Goal: Task Accomplishment & Management: Use online tool/utility

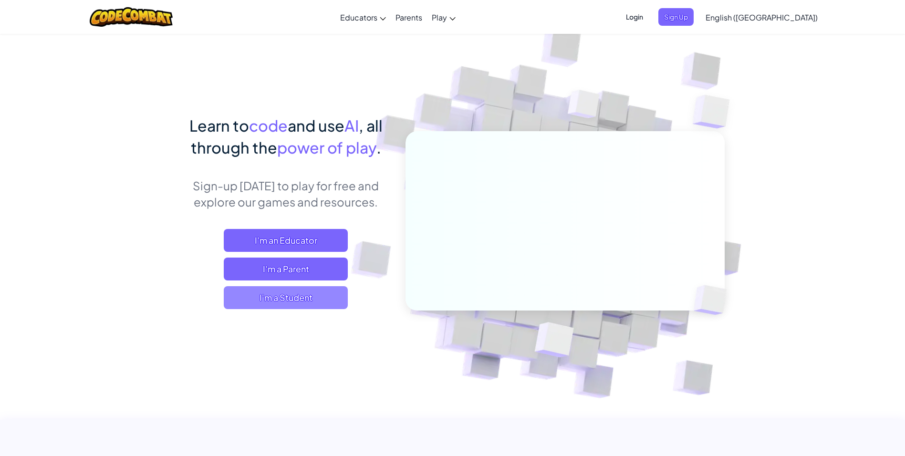
click at [316, 302] on span "I'm a Student" at bounding box center [286, 297] width 124 height 23
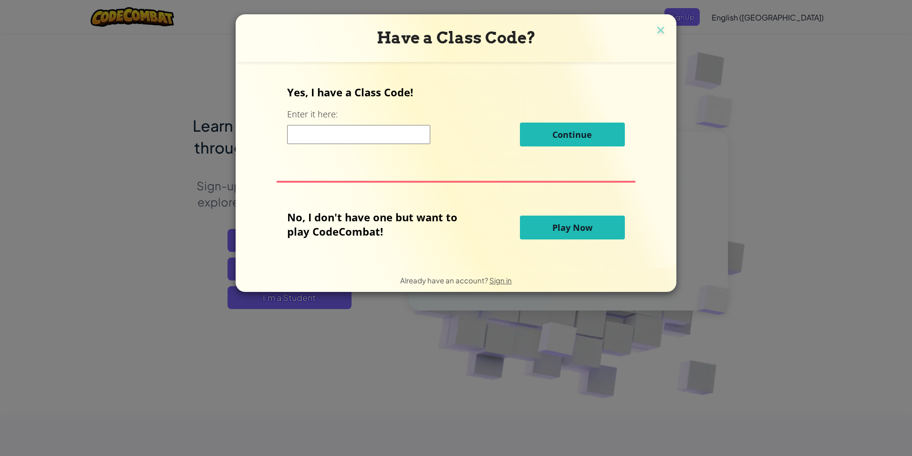
click at [578, 237] on button "Play Now" at bounding box center [572, 228] width 105 height 24
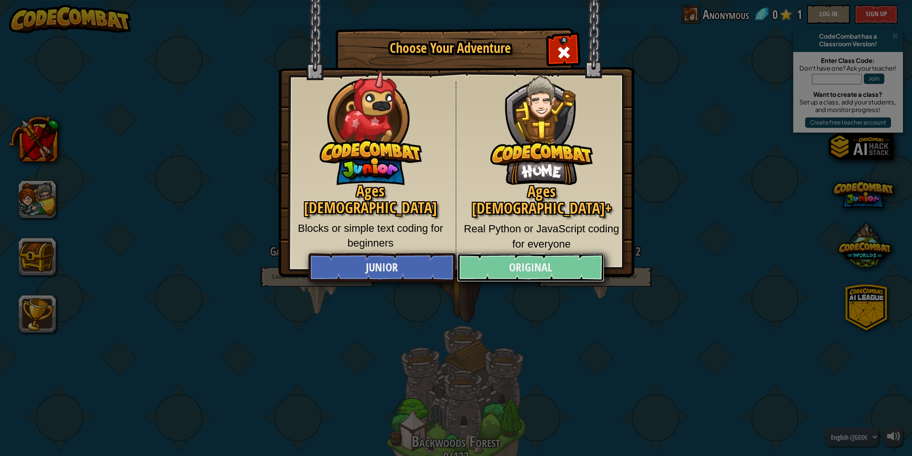
click at [582, 260] on link "Original" at bounding box center [530, 267] width 147 height 29
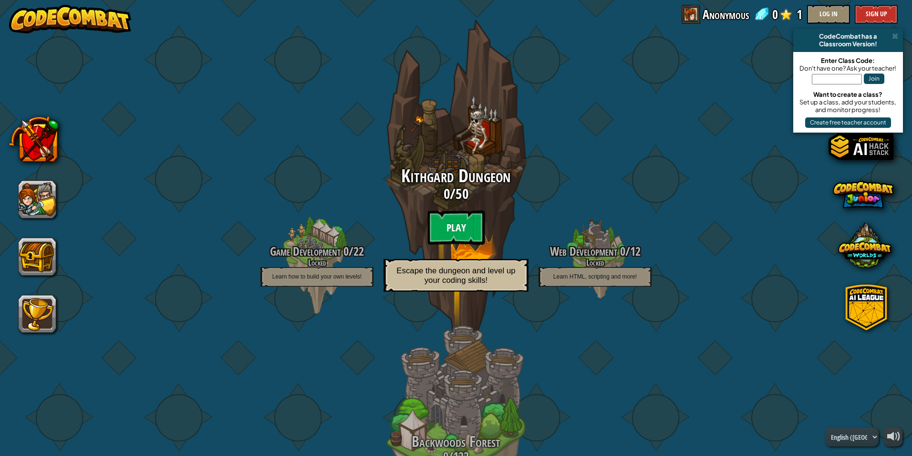
click at [460, 229] on btn "Play" at bounding box center [455, 227] width 57 height 34
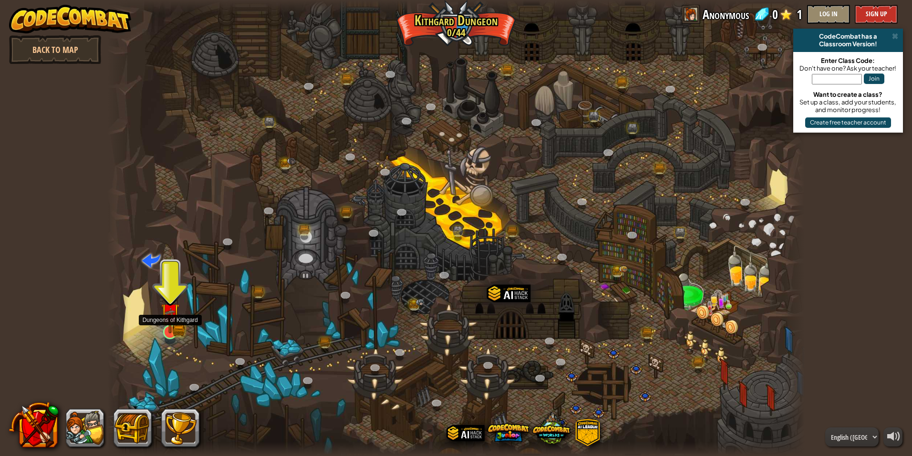
click at [170, 319] on img at bounding box center [170, 313] width 11 height 11
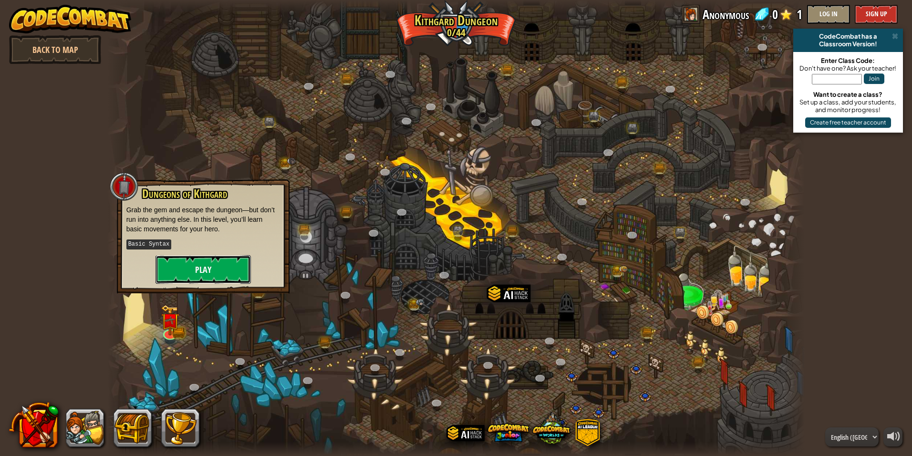
click at [222, 266] on button "Play" at bounding box center [203, 269] width 95 height 29
